Goal: Task Accomplishment & Management: Manage account settings

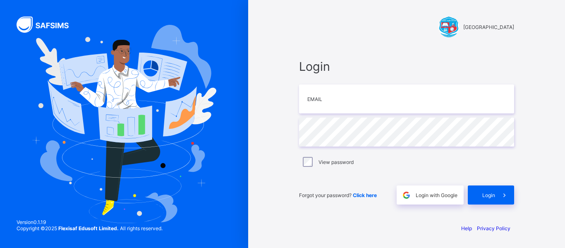
click at [74, 141] on img at bounding box center [124, 124] width 184 height 198
click at [83, 117] on img at bounding box center [124, 124] width 184 height 198
click at [92, 92] on img at bounding box center [124, 124] width 184 height 198
click at [98, 74] on img at bounding box center [124, 124] width 184 height 198
click at [113, 46] on img at bounding box center [124, 124] width 184 height 198
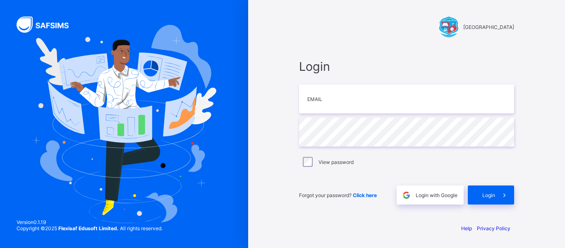
click at [121, 30] on img at bounding box center [124, 124] width 184 height 198
click at [136, 3] on div at bounding box center [124, 124] width 248 height 248
click at [359, 97] on input "email" at bounding box center [406, 98] width 215 height 29
click at [356, 96] on input "email" at bounding box center [406, 98] width 215 height 29
click at [352, 97] on input "email" at bounding box center [406, 98] width 215 height 29
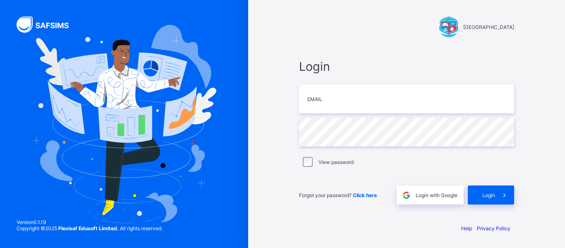
click at [540, 53] on div "GOLDEN LIGHT SCHOOL Login Email Password View password Forgot your password? Cl…" at bounding box center [406, 124] width 317 height 248
click at [324, 95] on input "email" at bounding box center [406, 98] width 215 height 29
click at [316, 104] on input "email" at bounding box center [406, 98] width 215 height 29
click at [316, 103] on input "email" at bounding box center [406, 98] width 215 height 29
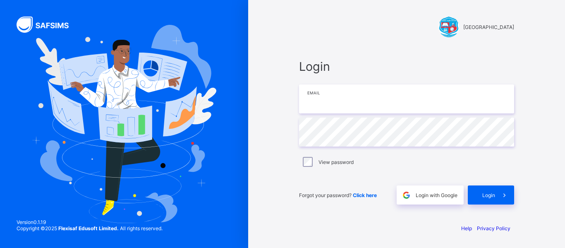
click at [314, 99] on input "email" at bounding box center [406, 98] width 215 height 29
click at [316, 99] on input "email" at bounding box center [406, 98] width 215 height 29
click at [315, 99] on input "email" at bounding box center [406, 98] width 215 height 29
click at [324, 96] on input "email" at bounding box center [406, 98] width 215 height 29
click at [354, 87] on input "email" at bounding box center [406, 98] width 215 height 29
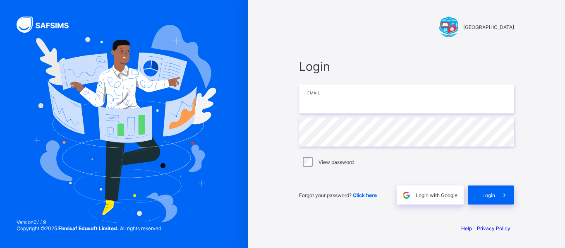
click at [328, 99] on input "email" at bounding box center [406, 98] width 215 height 29
type input "*"
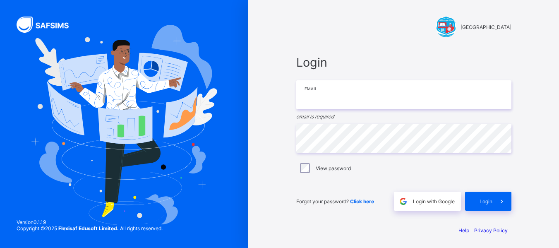
click at [307, 99] on input "email" at bounding box center [403, 94] width 215 height 29
type input "**********"
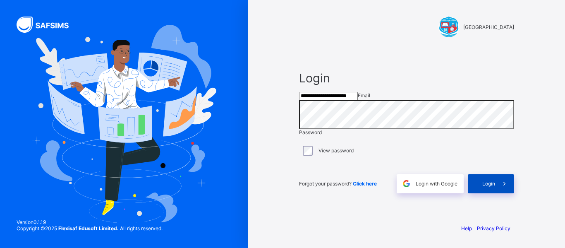
click at [499, 190] on span at bounding box center [504, 183] width 19 height 19
